Goal: Task Accomplishment & Management: Complete application form

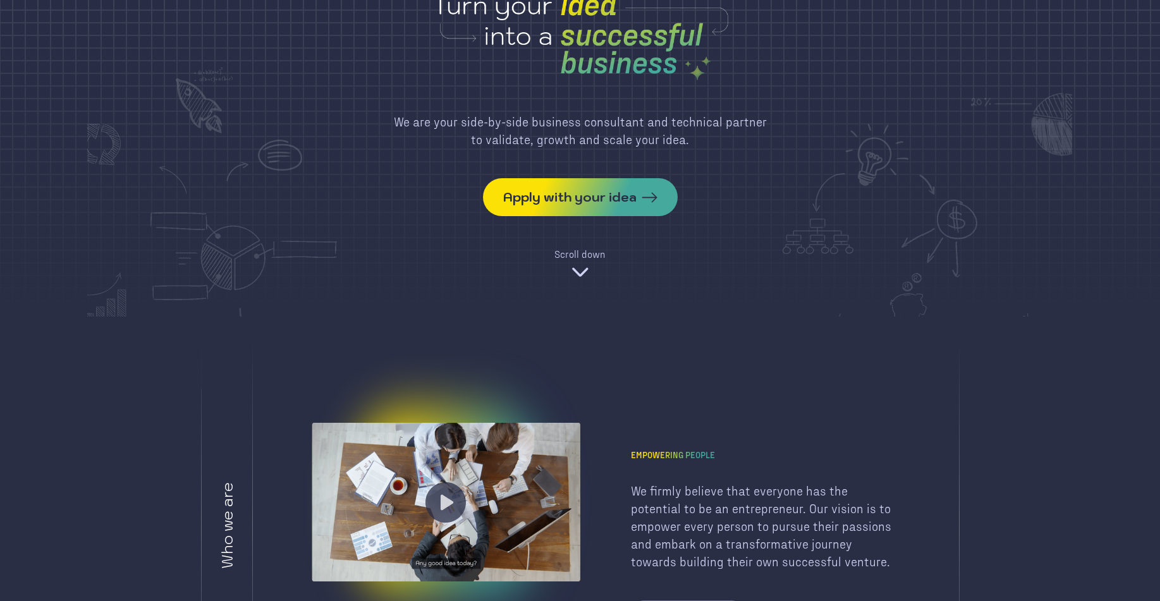
scroll to position [101, 0]
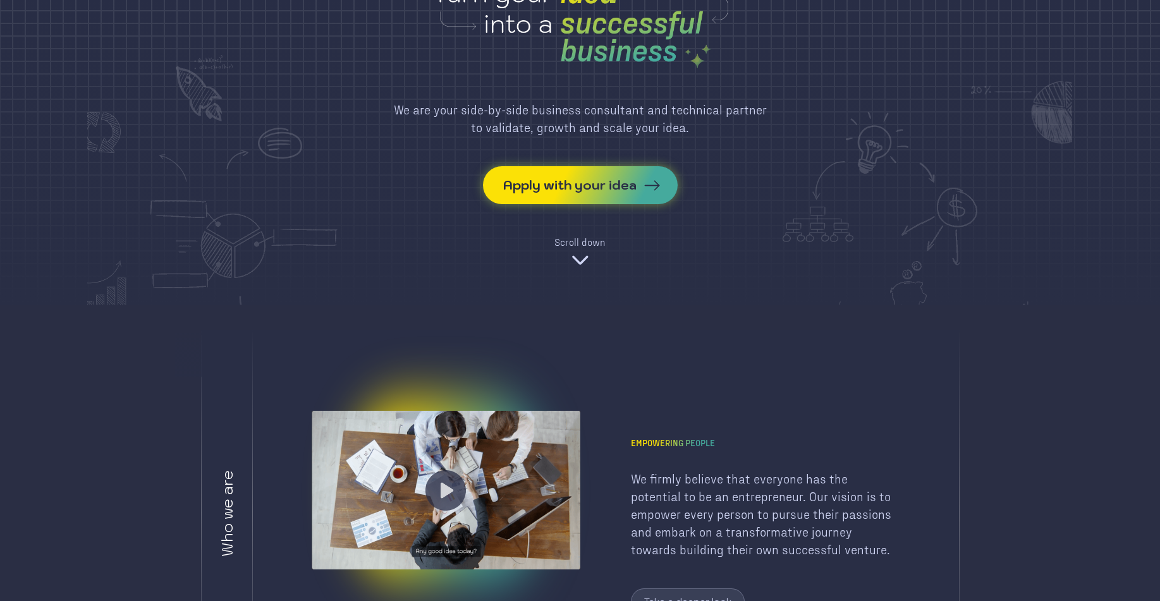
click at [588, 188] on div "Apply with your idea" at bounding box center [569, 185] width 133 height 18
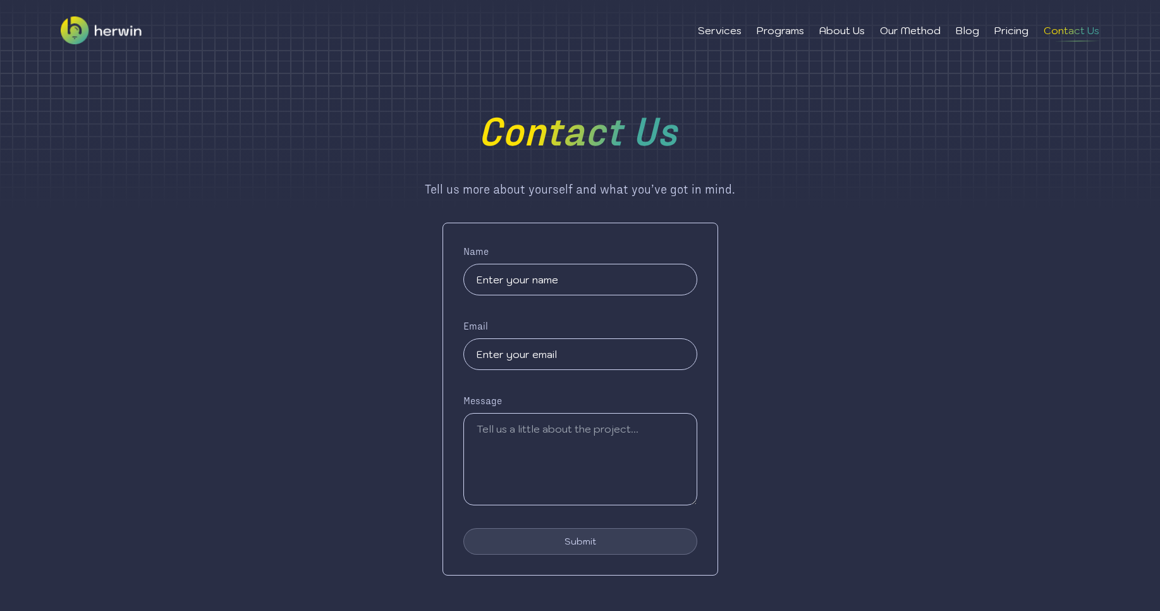
click at [504, 276] on input "text" at bounding box center [580, 280] width 234 height 32
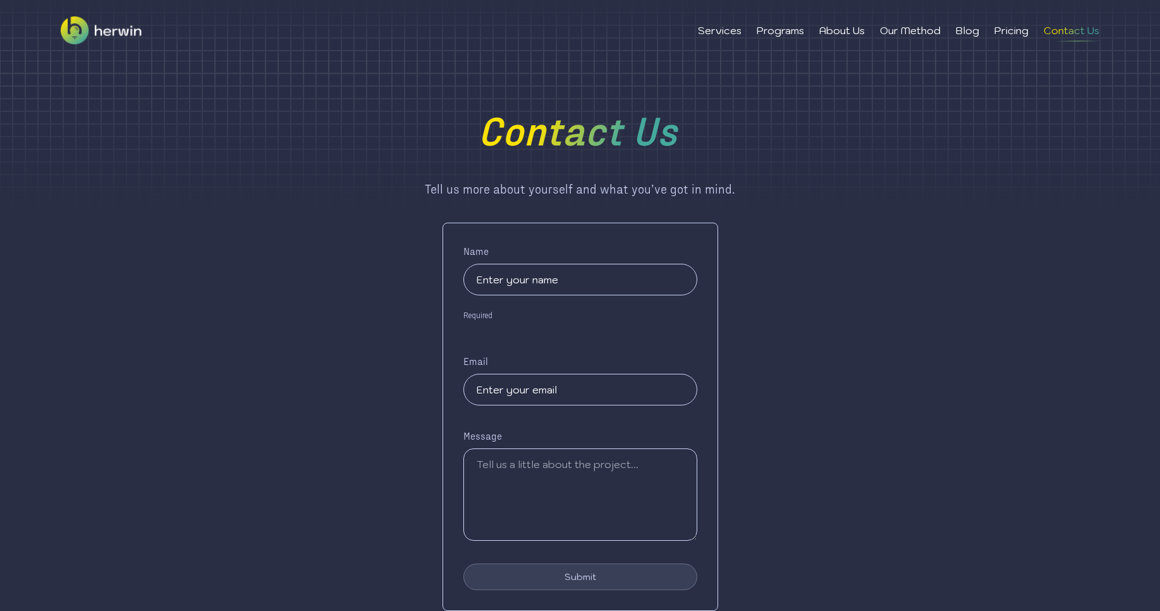
click at [530, 349] on div "Name Required Email Message Submit" at bounding box center [580, 416] width 276 height 388
click at [539, 460] on div "Name Required Email Message Submit" at bounding box center [580, 416] width 276 height 388
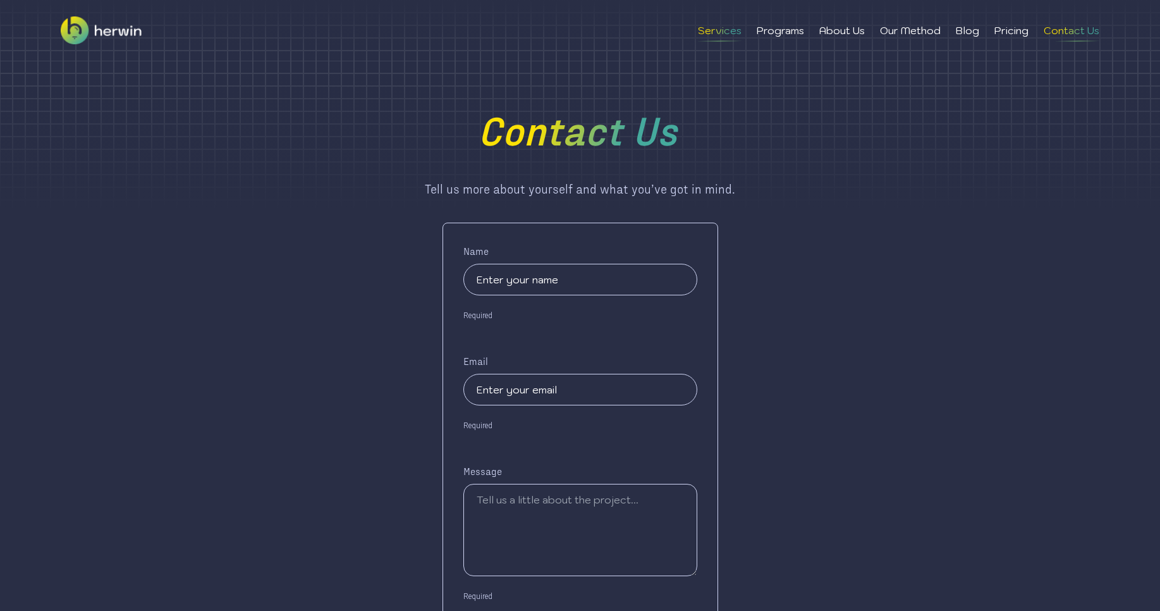
click at [724, 32] on li "Services" at bounding box center [720, 30] width 44 height 15
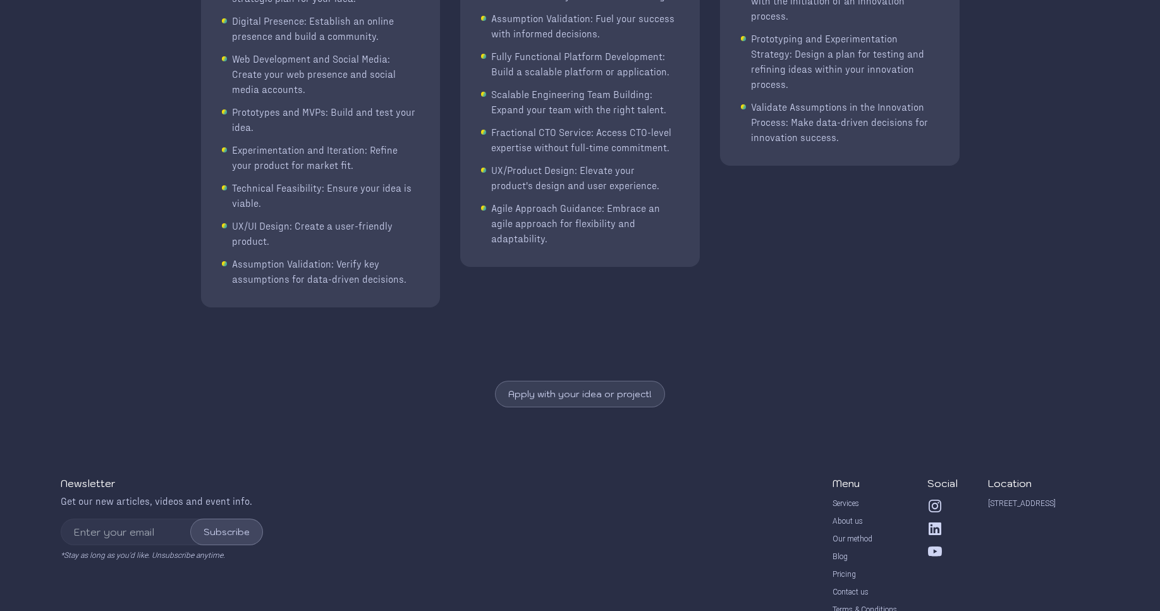
scroll to position [643, 0]
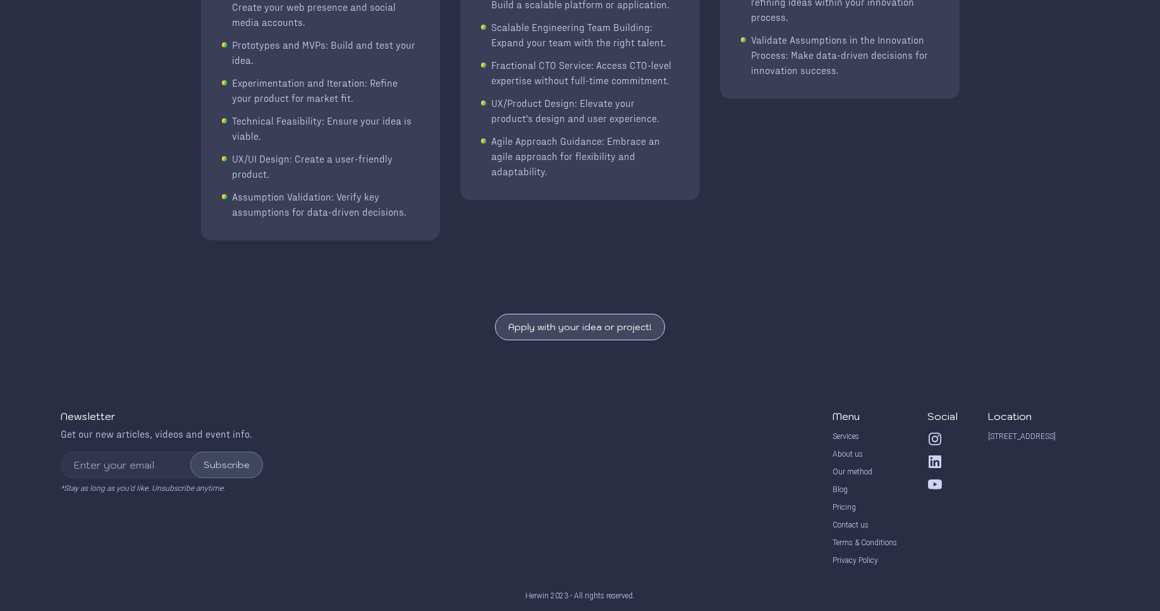
click at [548, 323] on button "Apply with your idea or project!" at bounding box center [580, 327] width 170 height 27
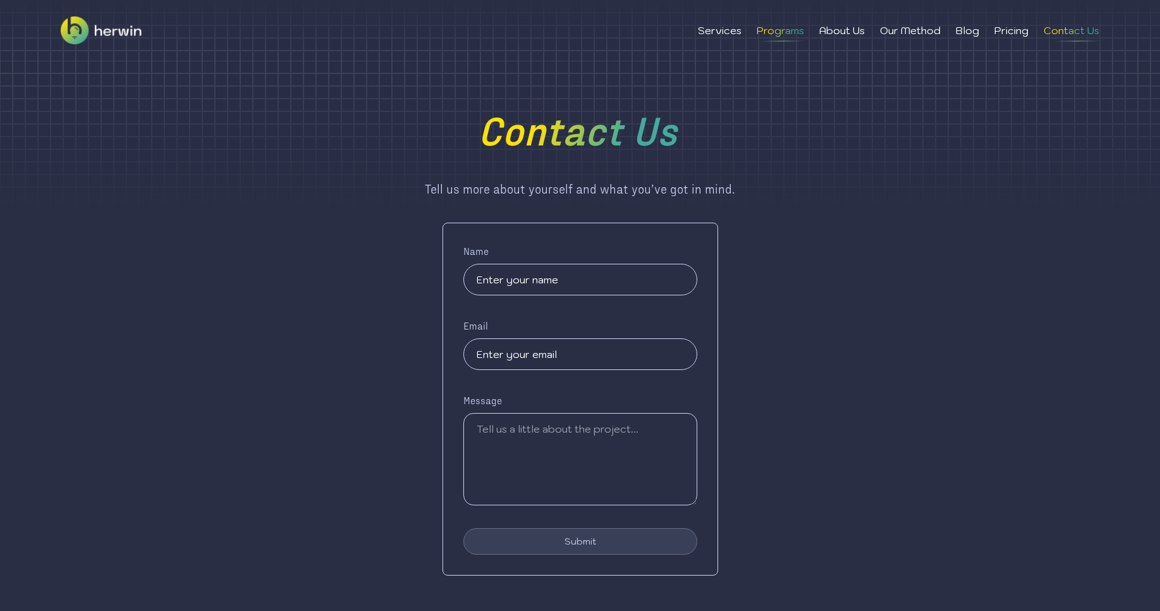
click at [777, 29] on li "Programs" at bounding box center [780, 30] width 47 height 15
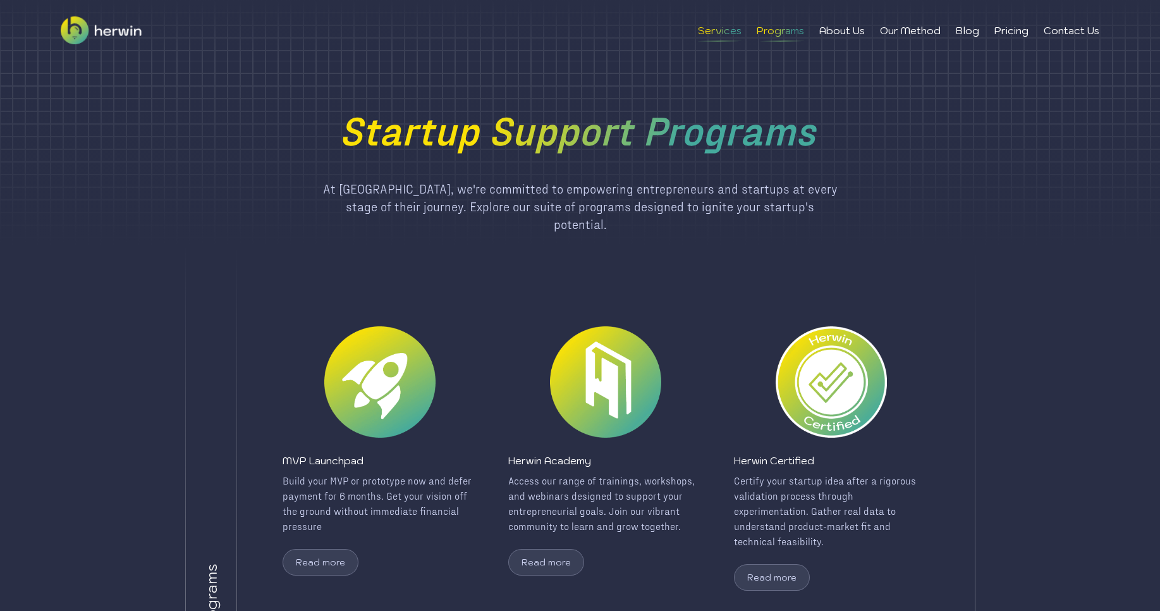
click at [710, 28] on li "Services" at bounding box center [720, 30] width 44 height 15
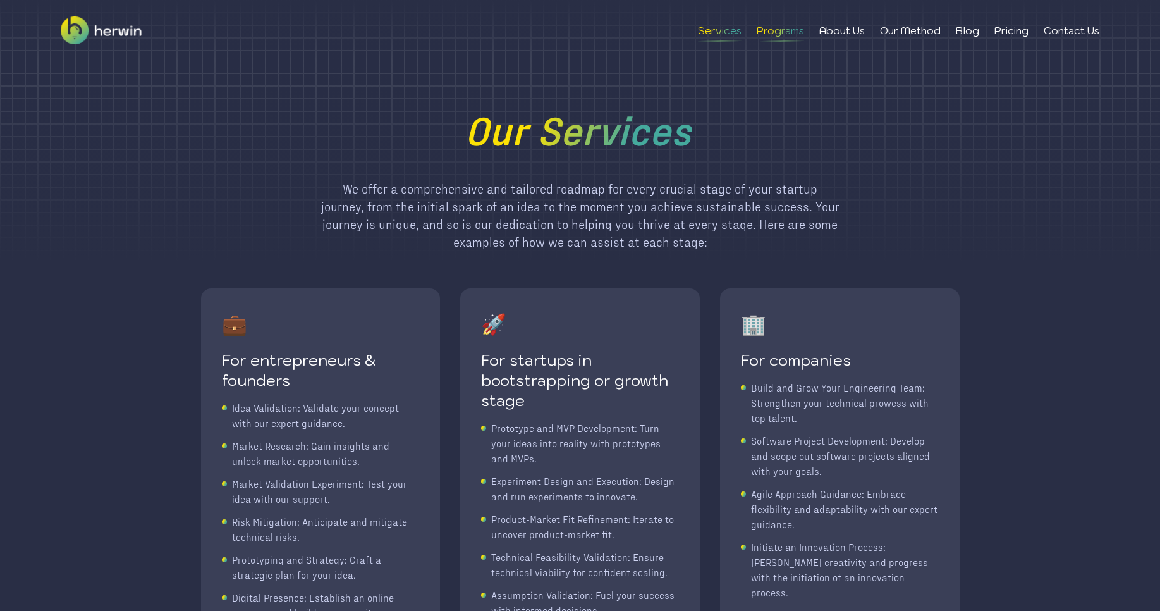
click at [775, 30] on li "Programs" at bounding box center [780, 30] width 47 height 15
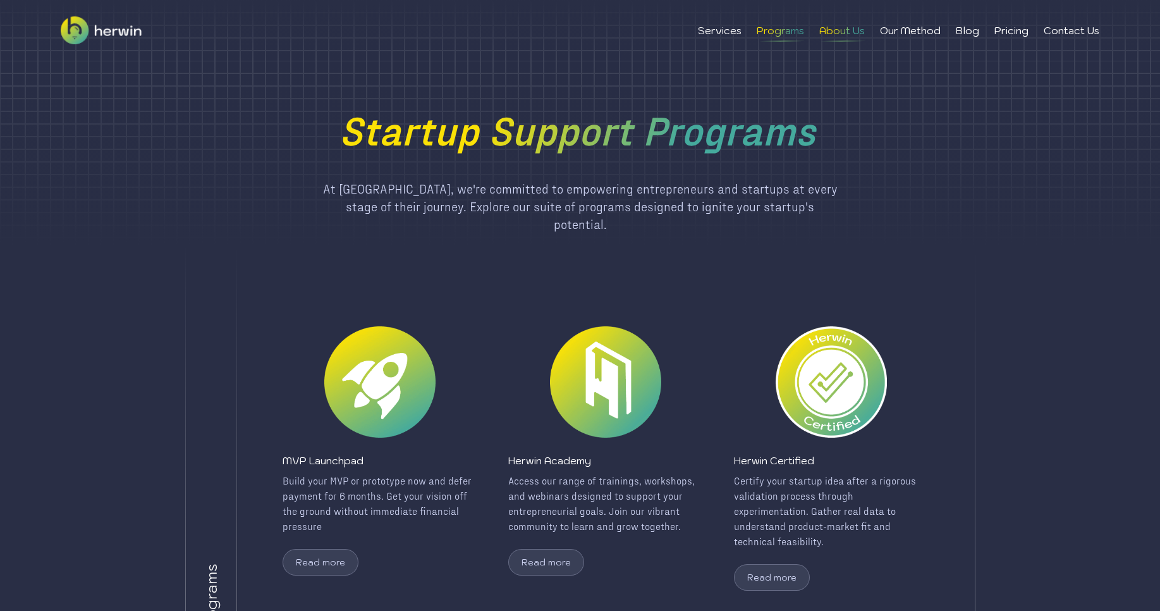
click at [846, 34] on li "About Us" at bounding box center [842, 30] width 46 height 15
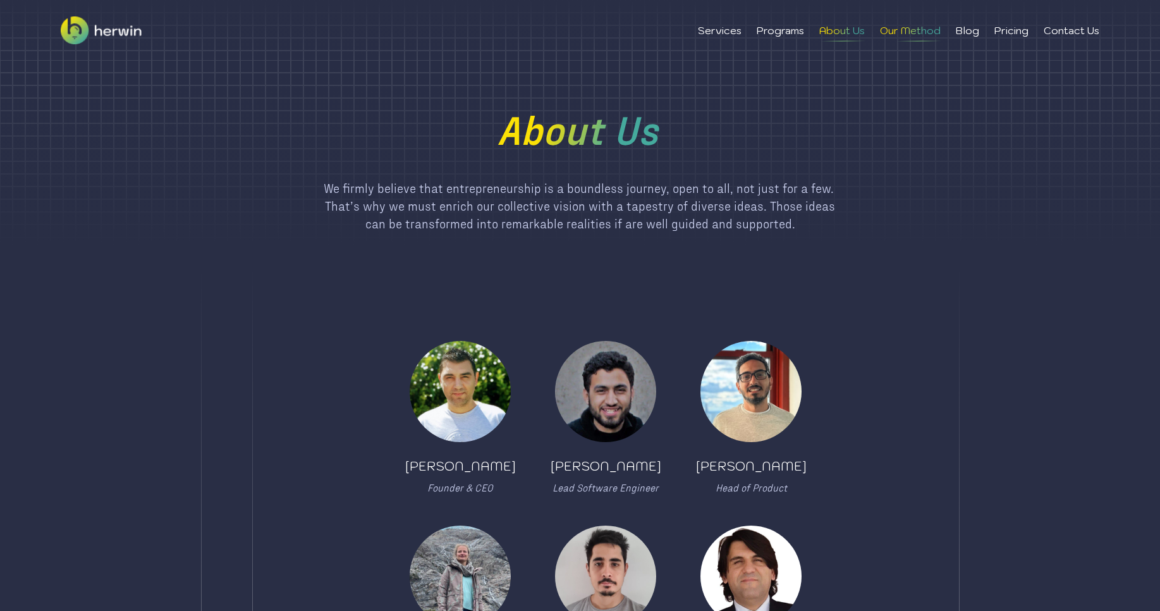
click at [896, 33] on li "Our Method" at bounding box center [910, 30] width 61 height 15
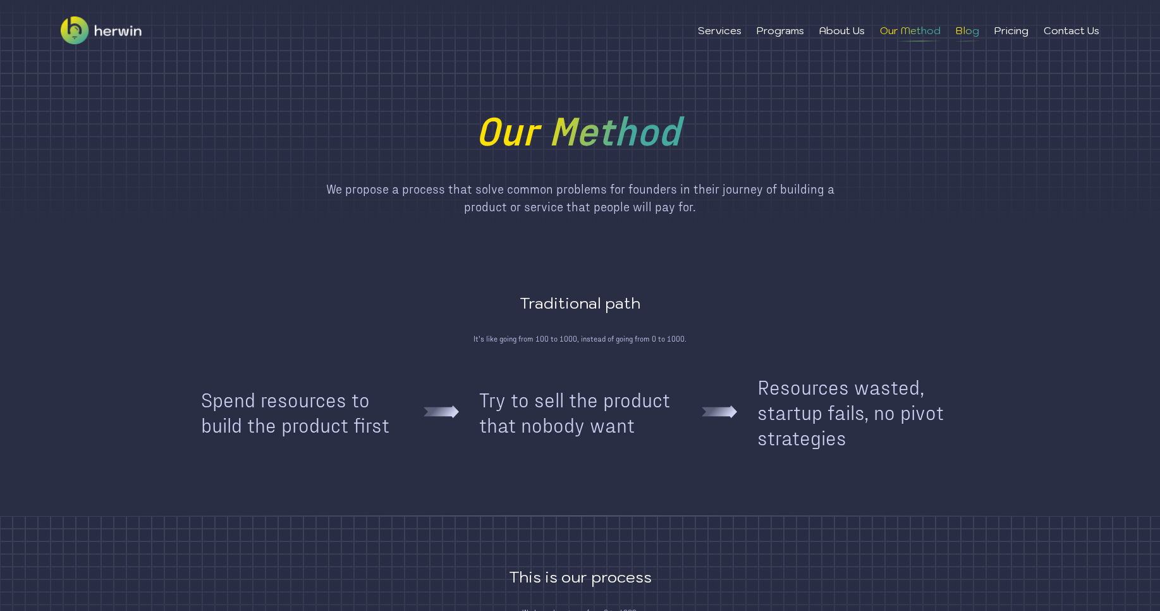
click at [971, 31] on li "Blog" at bounding box center [967, 30] width 23 height 15
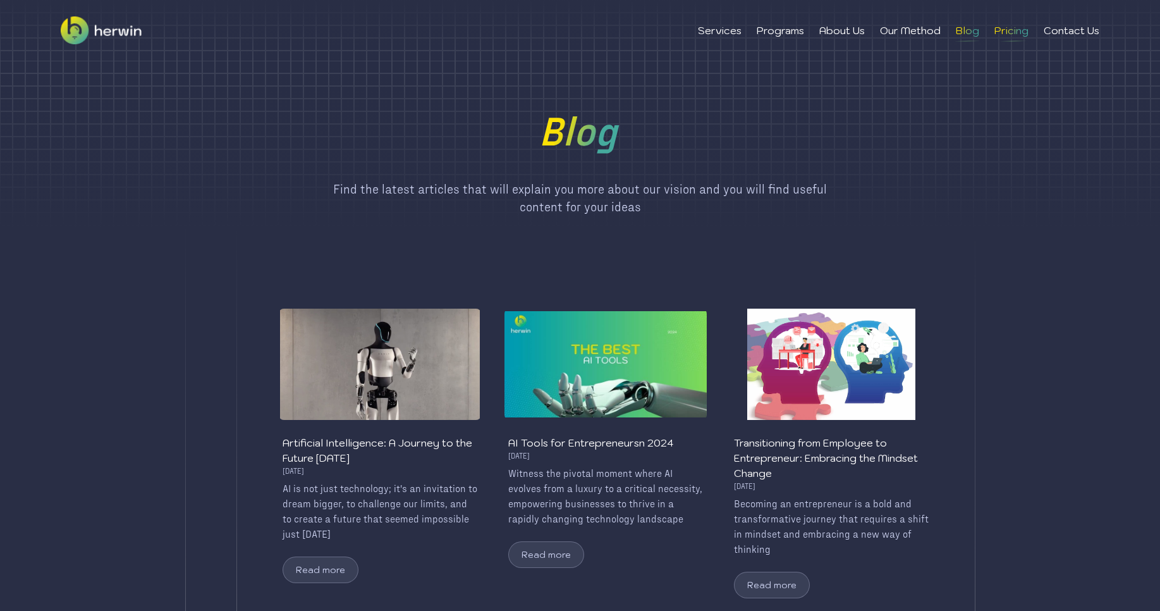
click at [1015, 28] on li "Pricing" at bounding box center [1011, 30] width 34 height 15
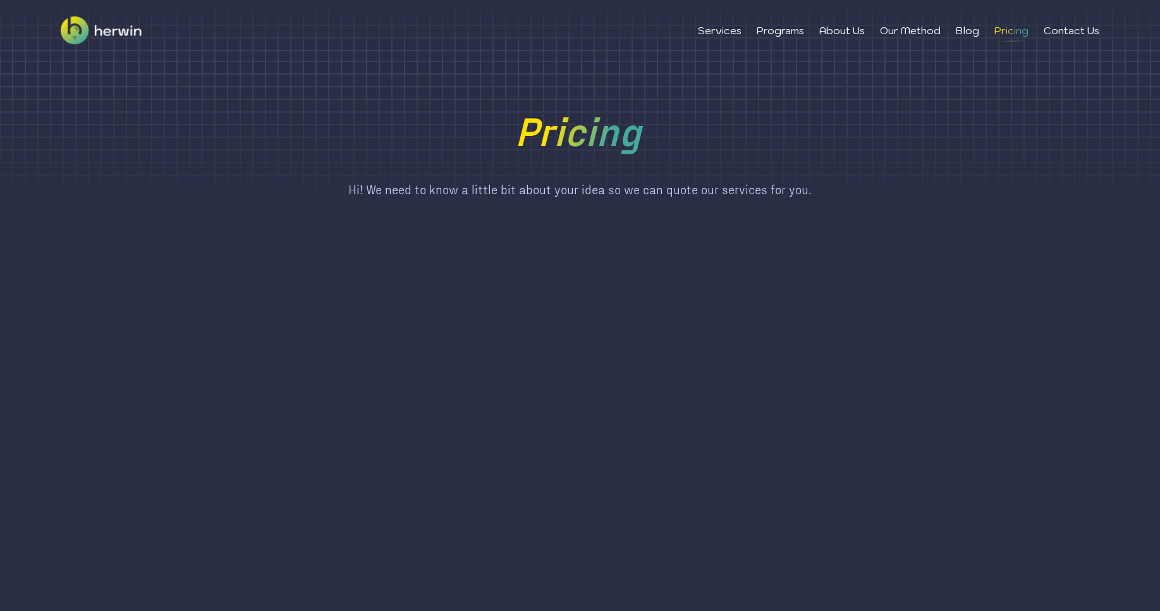
click at [1066, 40] on div "Services Programs About Us Our Method Blog Pricing Contact Us" at bounding box center [580, 30] width 1160 height 61
click at [1072, 37] on li "Contact Us" at bounding box center [1072, 30] width 56 height 15
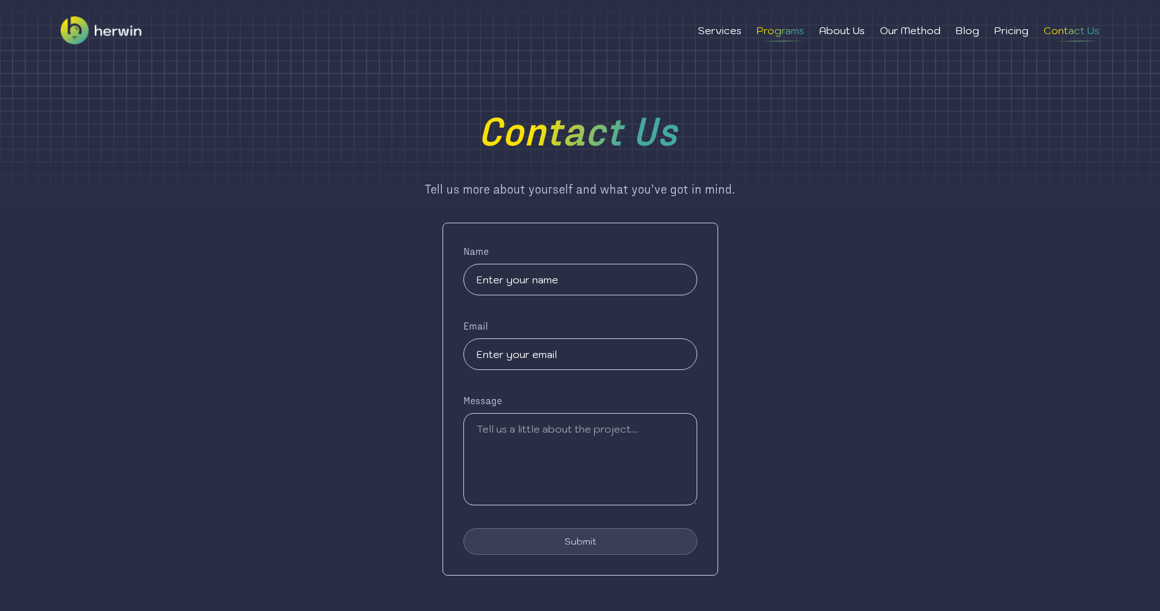
click at [780, 37] on li "Programs" at bounding box center [780, 30] width 47 height 15
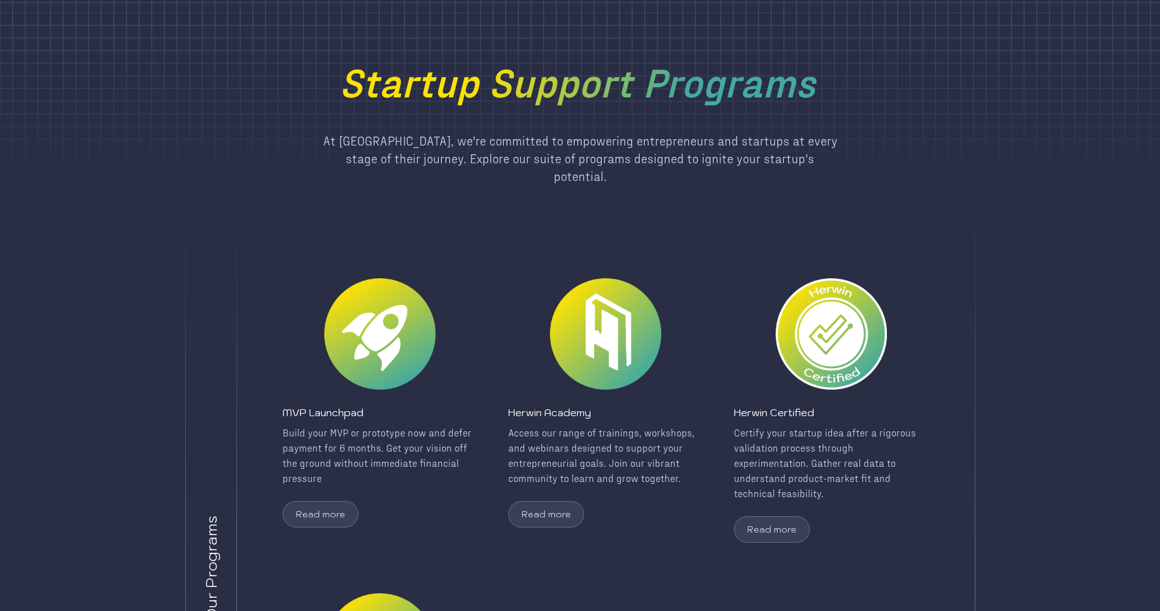
scroll to position [42, 0]
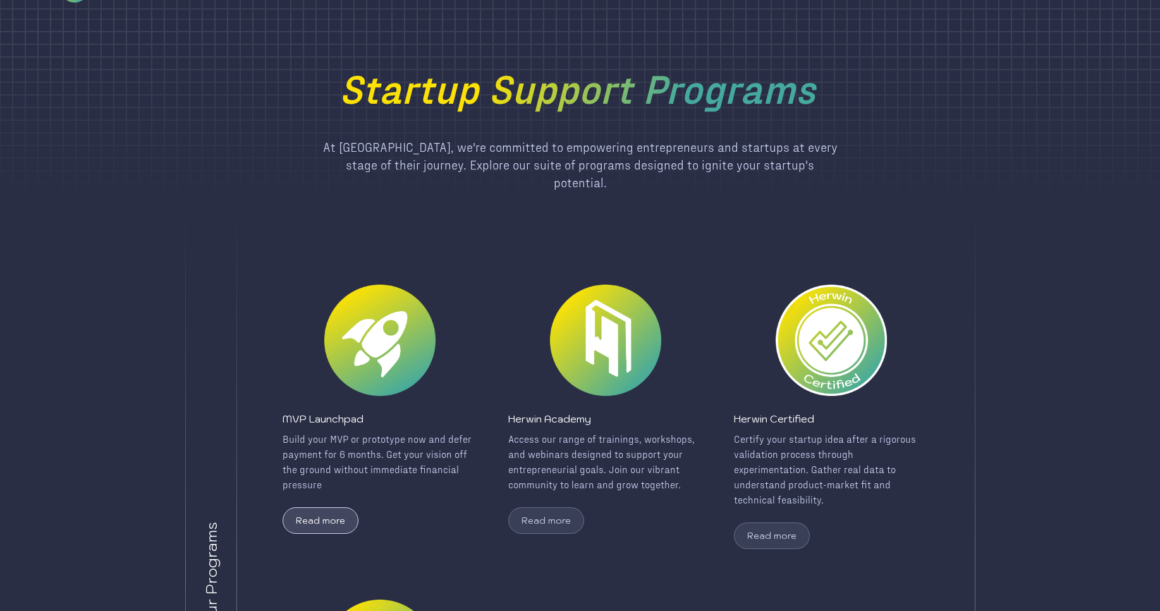
click at [310, 507] on button "Read more" at bounding box center [321, 520] width 76 height 27
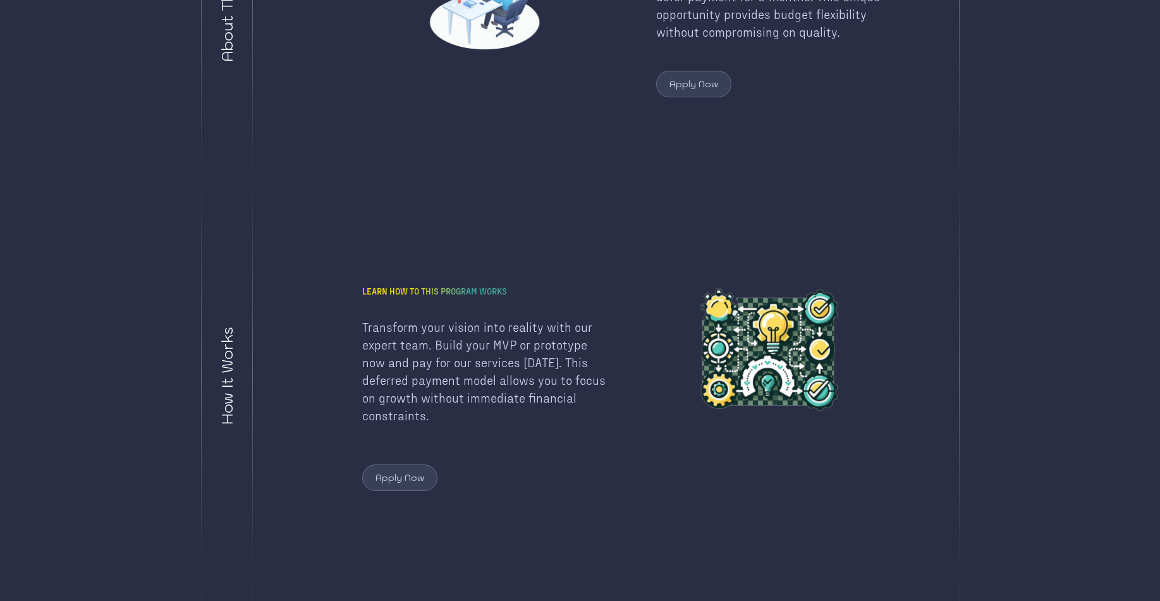
scroll to position [733, 0]
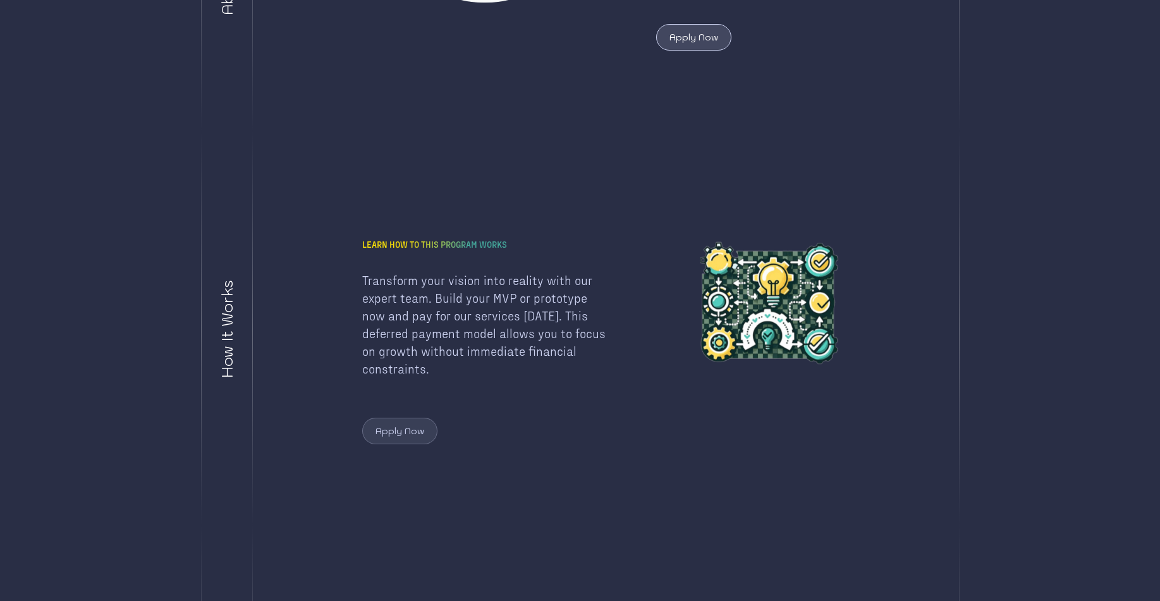
click at [705, 45] on button "Apply Now" at bounding box center [693, 37] width 75 height 27
